Goal: Information Seeking & Learning: Learn about a topic

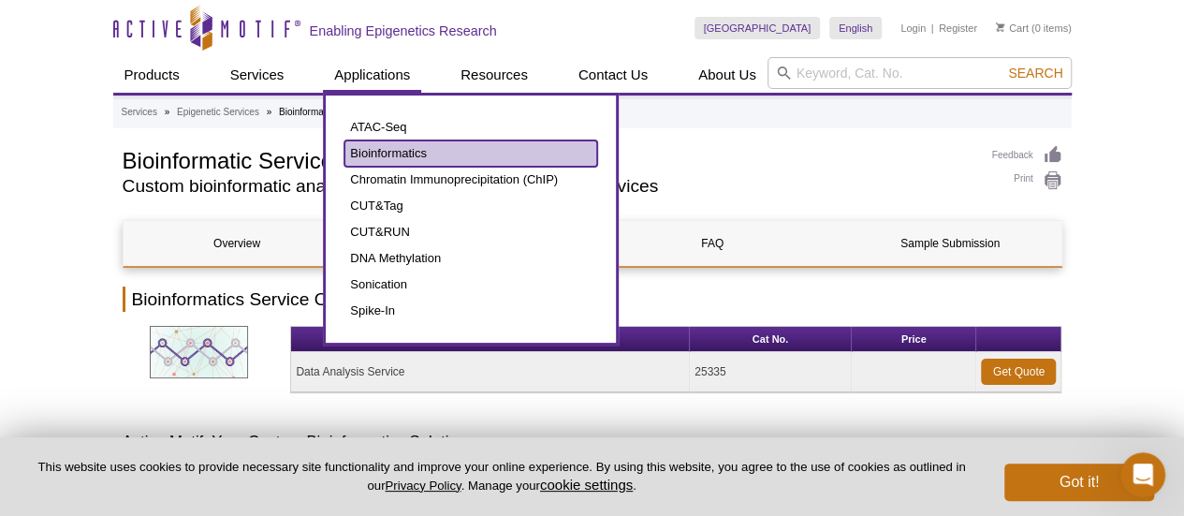
click at [384, 151] on link "Bioinformatics" at bounding box center [470, 153] width 253 height 26
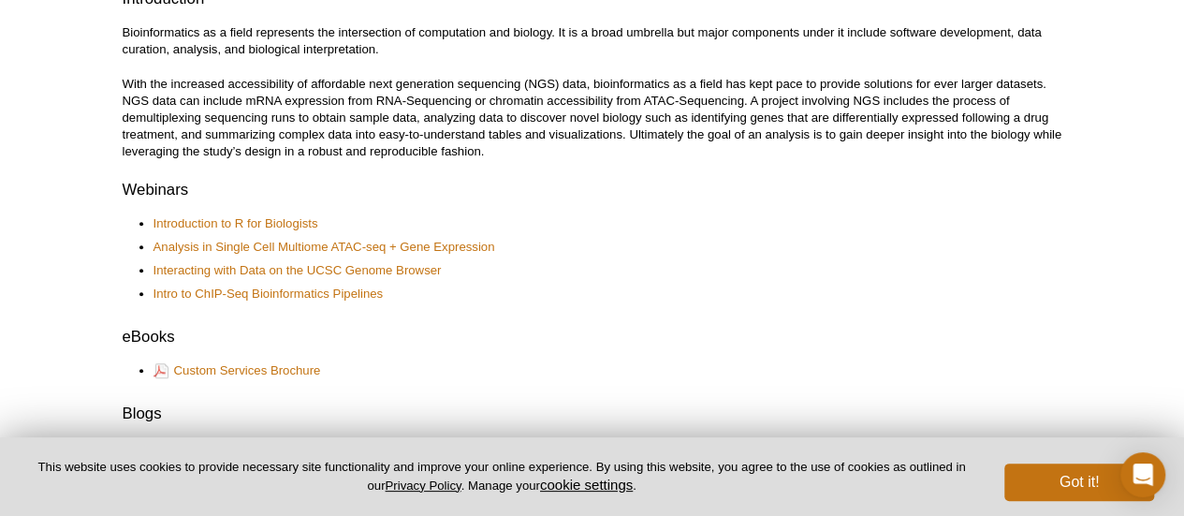
scroll to position [502, 0]
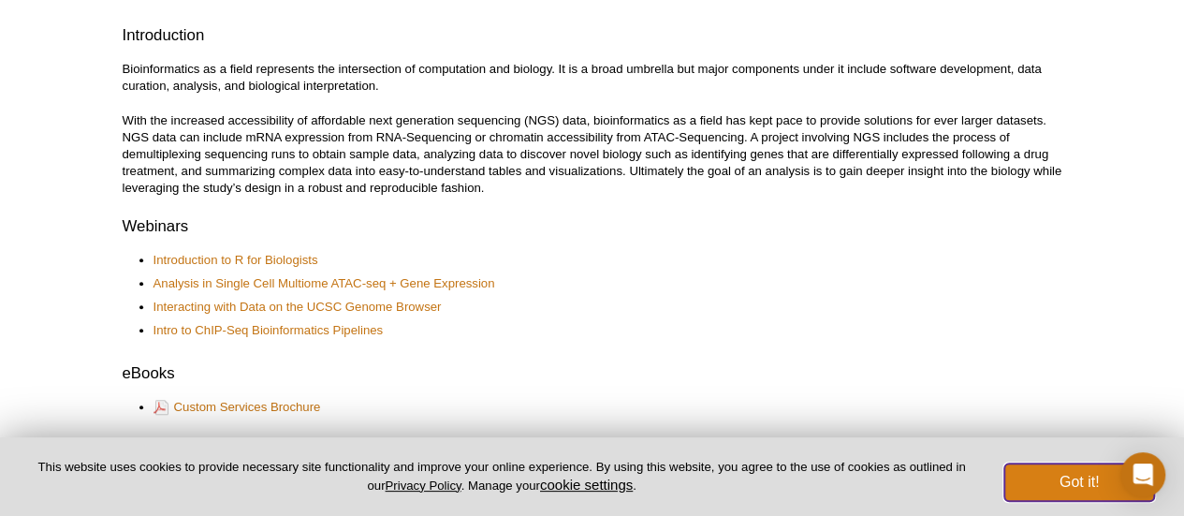
click at [1093, 485] on button "Got it!" at bounding box center [1079, 481] width 150 height 37
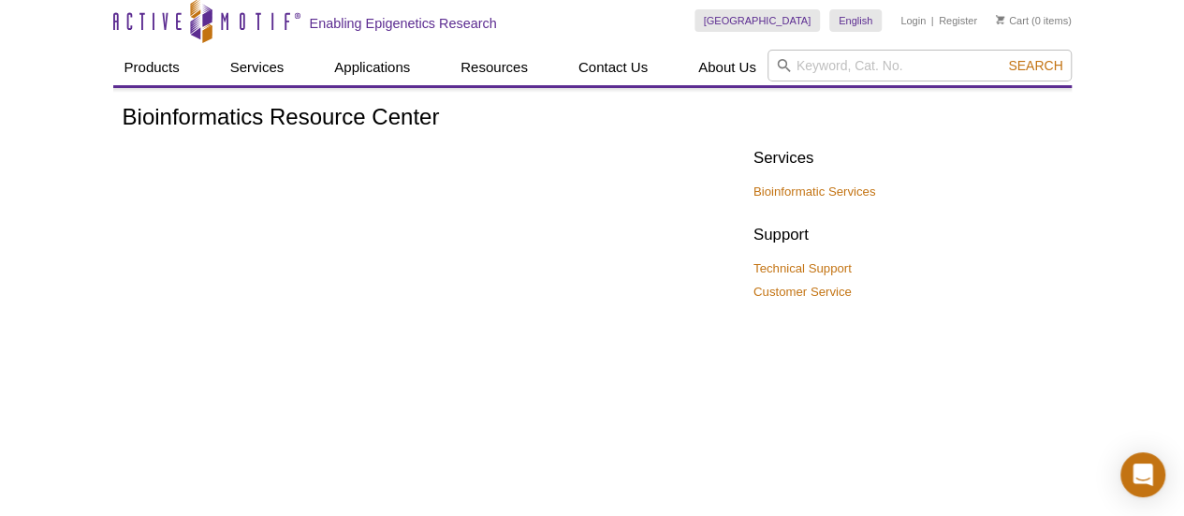
scroll to position [0, 0]
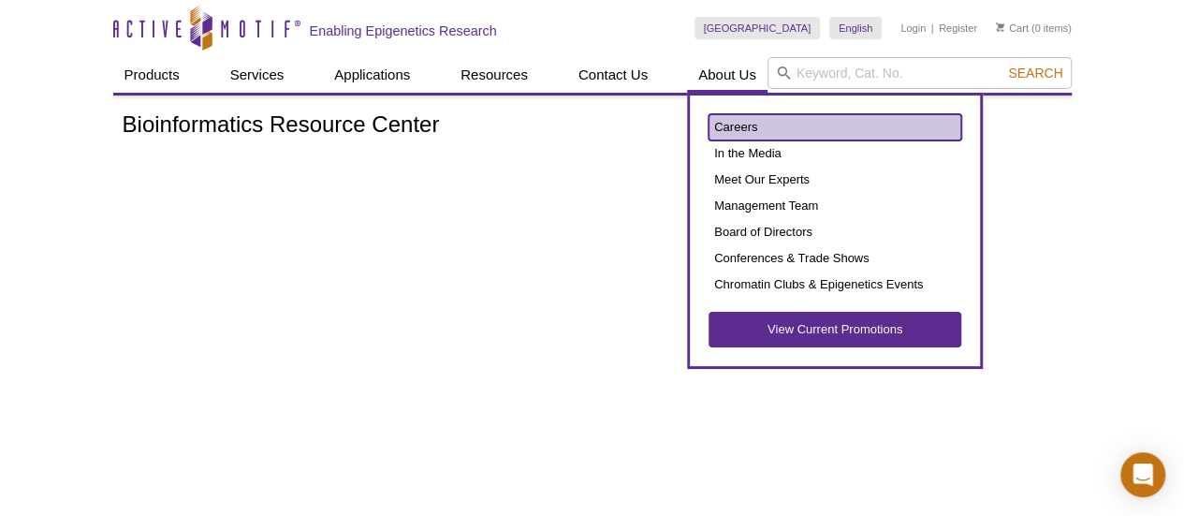
click at [744, 127] on link "Careers" at bounding box center [834, 127] width 253 height 26
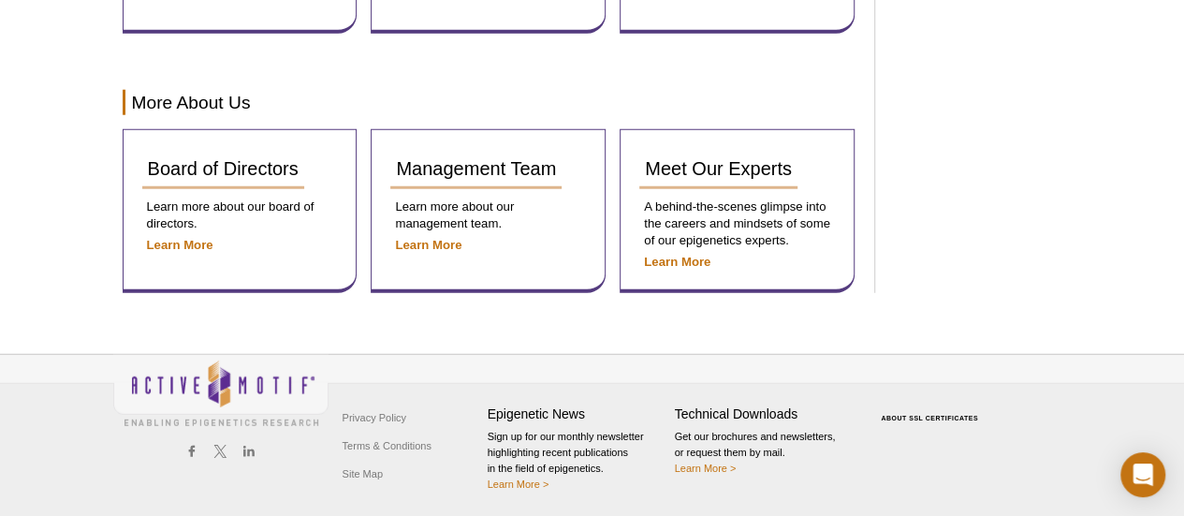
scroll to position [2438, 0]
click at [669, 257] on strong "Learn More" at bounding box center [677, 261] width 66 height 14
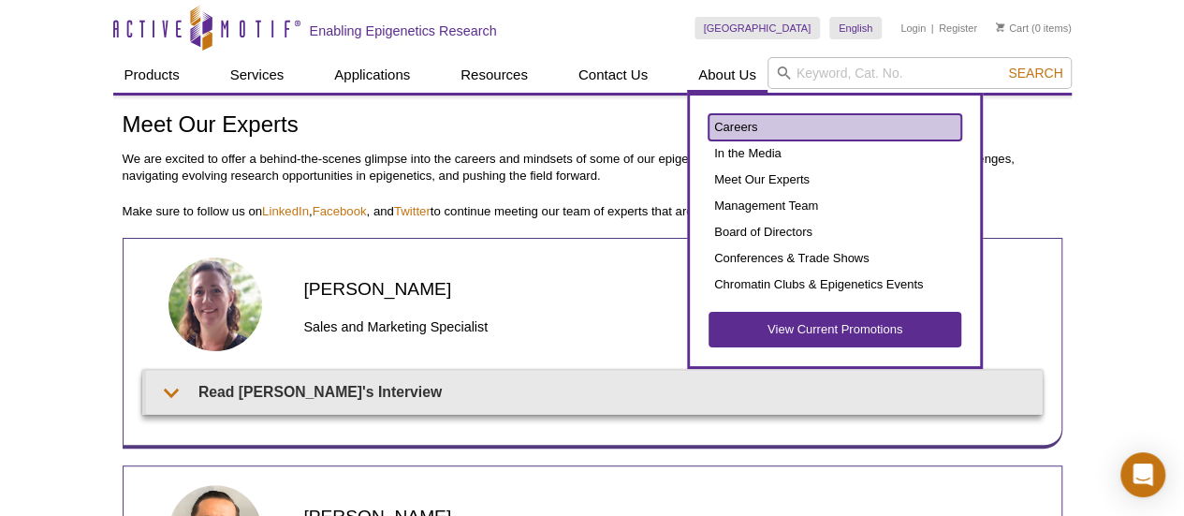
click at [726, 126] on link "Careers" at bounding box center [834, 127] width 253 height 26
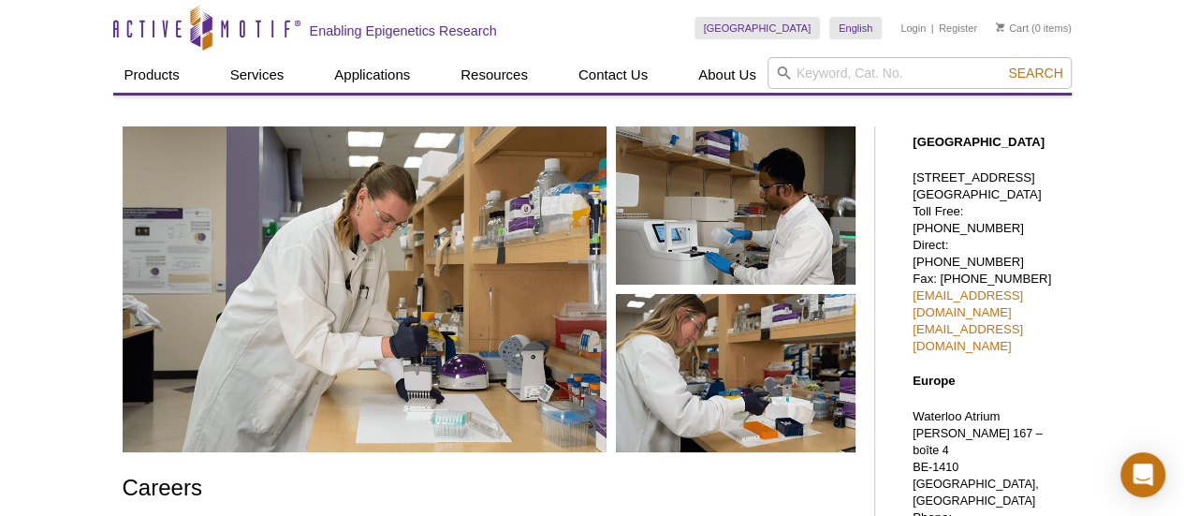
click at [990, 207] on p "1914 Palomar Oaks Way, Suite 150 Carlsbad, CA 92008 Toll Free: 877 222 9543 Dir…" at bounding box center [987, 261] width 150 height 185
click at [985, 209] on p "1914 Palomar Oaks Way, Suite 150 Carlsbad, CA 92008 Toll Free: 877 222 9543 Dir…" at bounding box center [987, 261] width 150 height 185
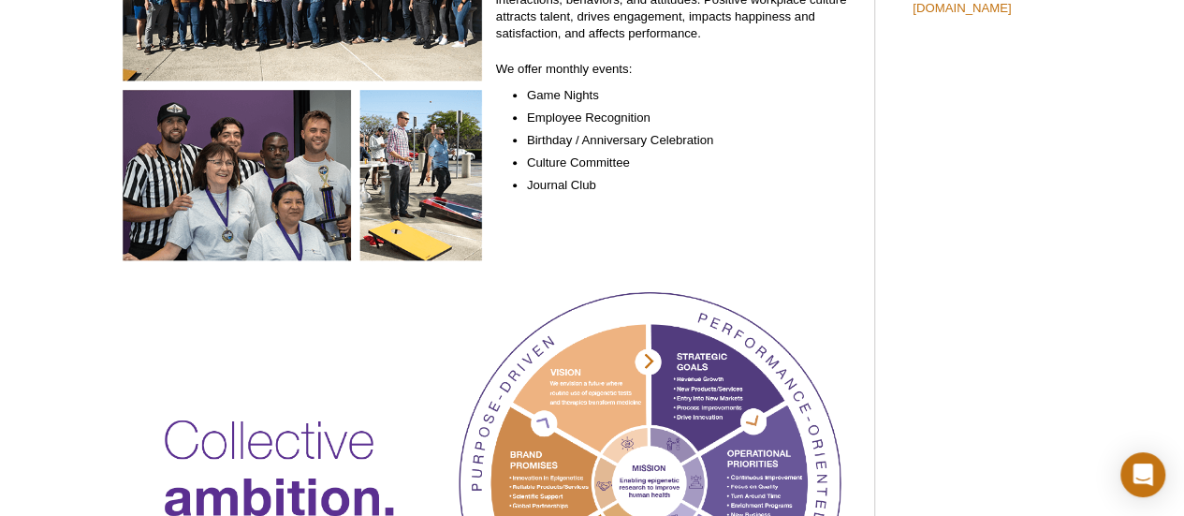
scroll to position [1123, 0]
